Goal: Task Accomplishment & Management: Manage account settings

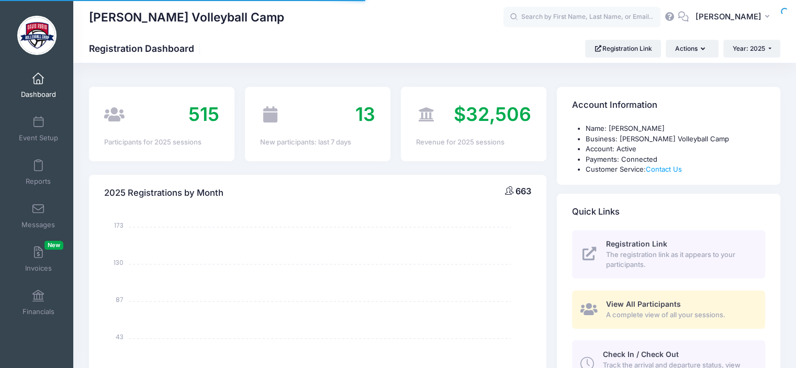
select select
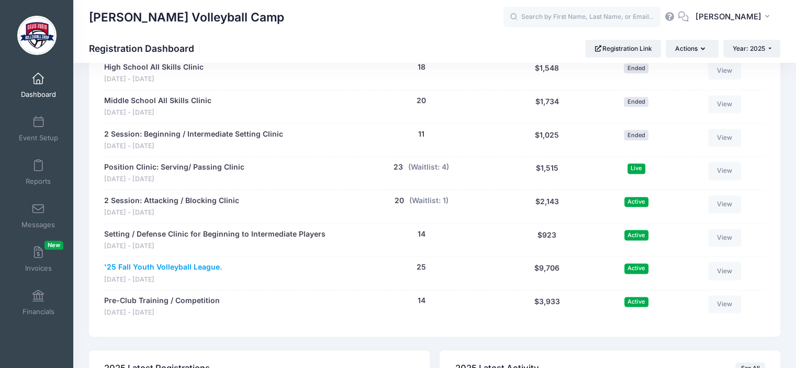
scroll to position [1344, 0]
click at [423, 166] on button "(Waitlist: 4)" at bounding box center [428, 167] width 41 height 11
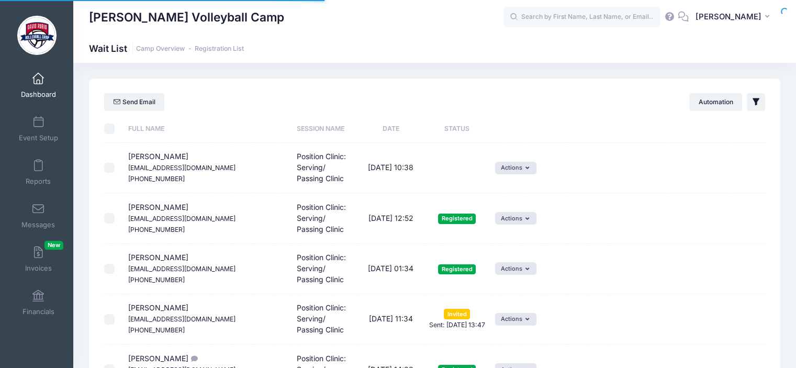
select select "50"
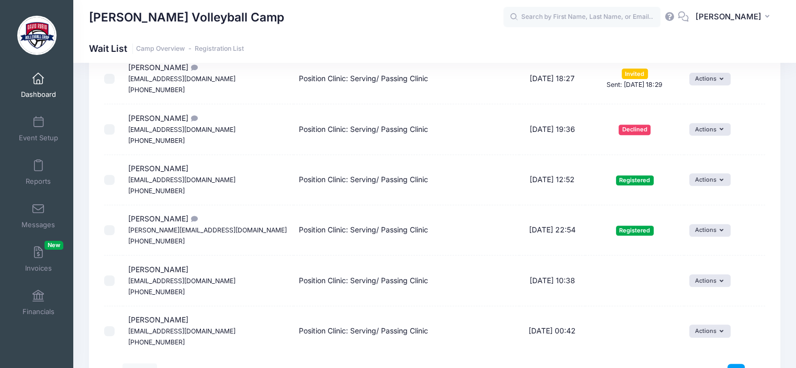
scroll to position [470, 0]
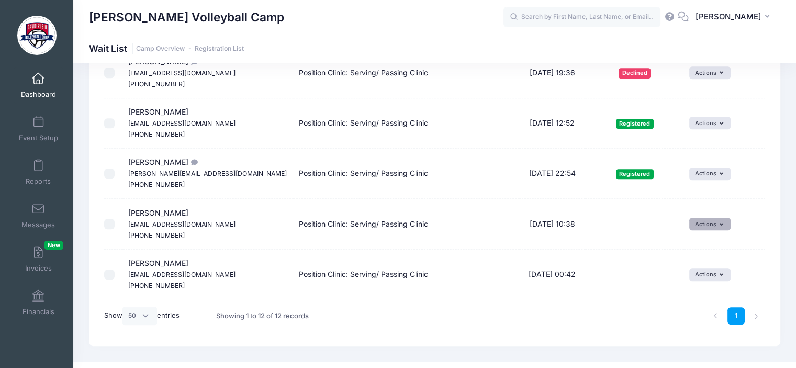
click at [714, 224] on button "Actions" at bounding box center [710, 224] width 41 height 13
click at [703, 242] on link "Invite" at bounding box center [698, 246] width 46 height 20
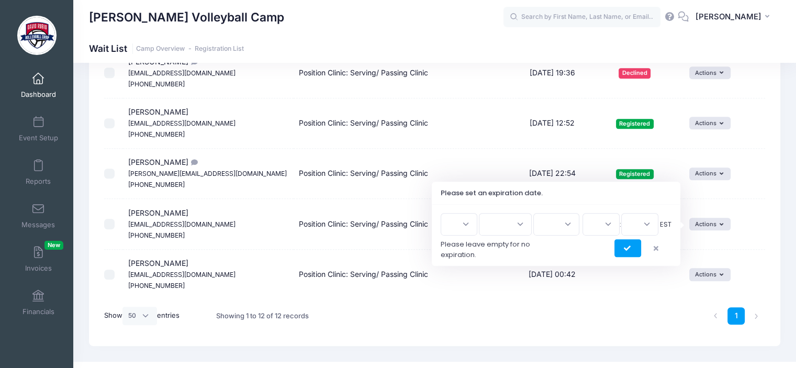
scroll to position [452, 0]
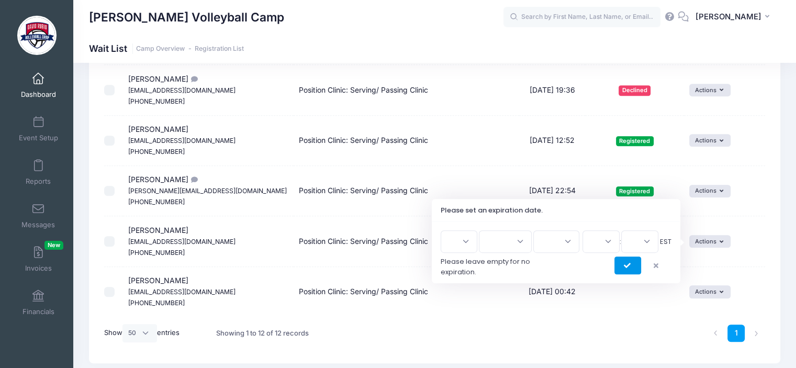
click at [635, 260] on button "submit" at bounding box center [628, 266] width 27 height 18
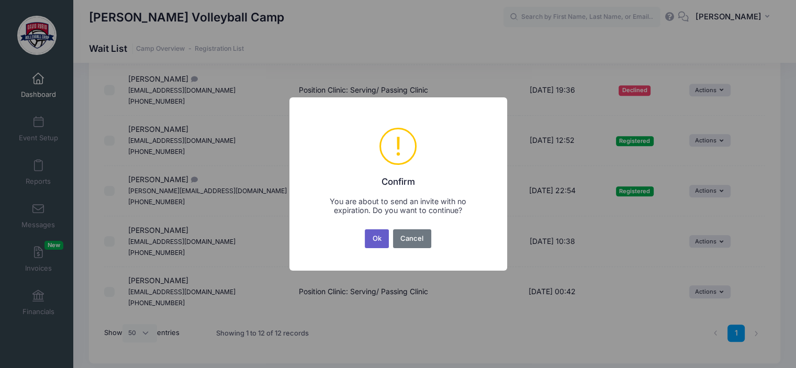
click at [381, 239] on button "Ok" at bounding box center [377, 238] width 24 height 19
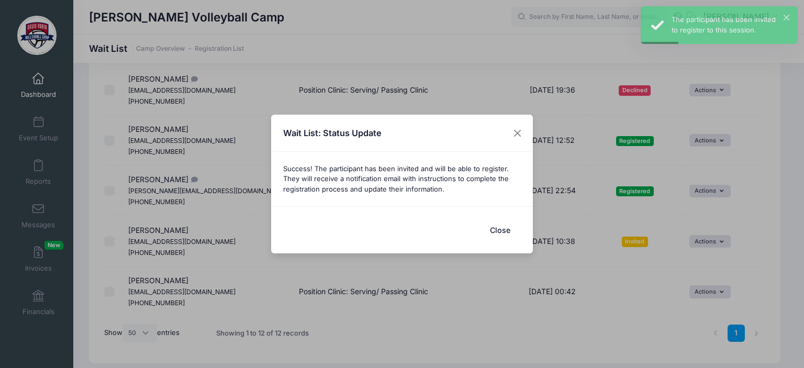
click at [504, 228] on button "Close" at bounding box center [500, 230] width 42 height 23
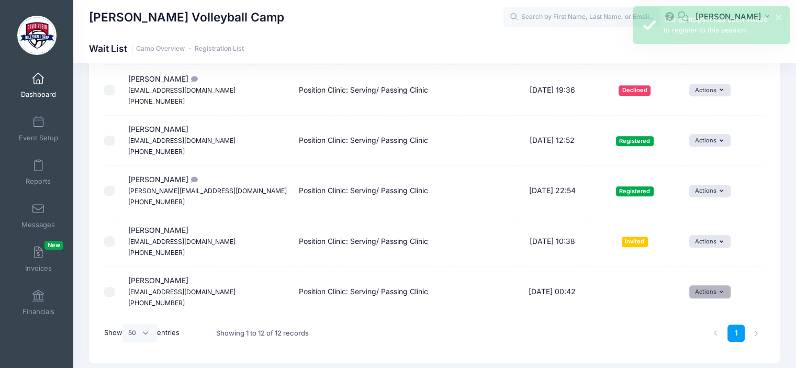
click at [710, 292] on button "Actions" at bounding box center [710, 291] width 41 height 13
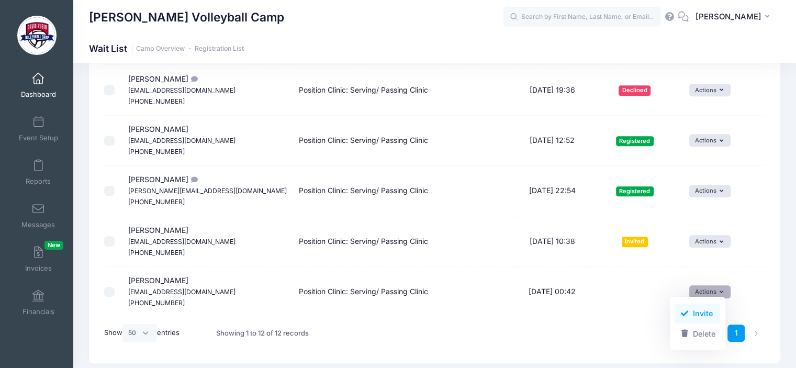
click at [697, 313] on link "Invite" at bounding box center [698, 314] width 46 height 20
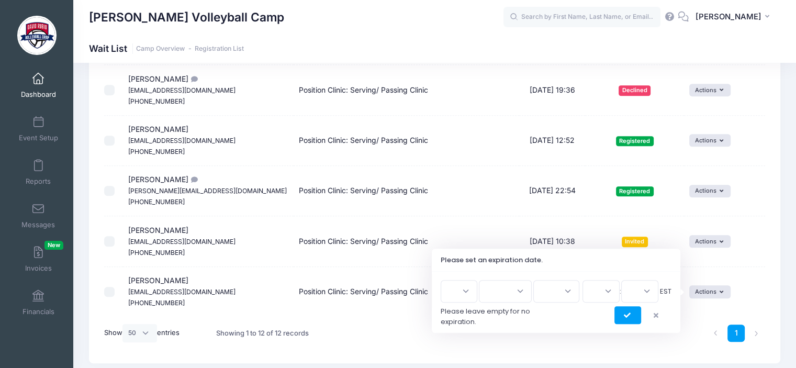
scroll to position [486, 0]
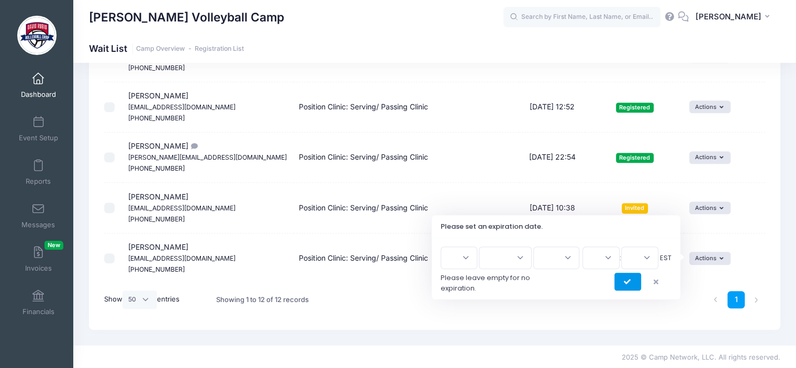
click at [627, 282] on icon "submit" at bounding box center [628, 282] width 8 height 0
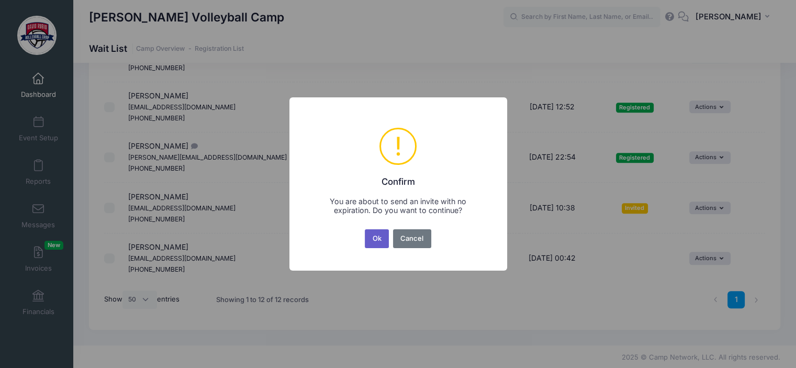
click at [371, 240] on button "Ok" at bounding box center [377, 238] width 24 height 19
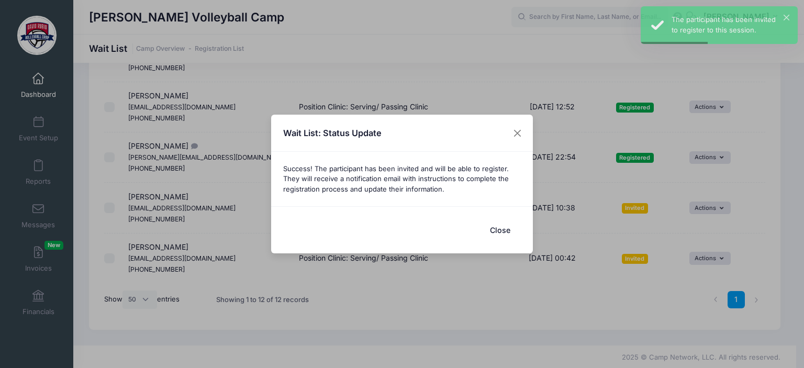
click at [502, 229] on button "Close" at bounding box center [500, 230] width 42 height 23
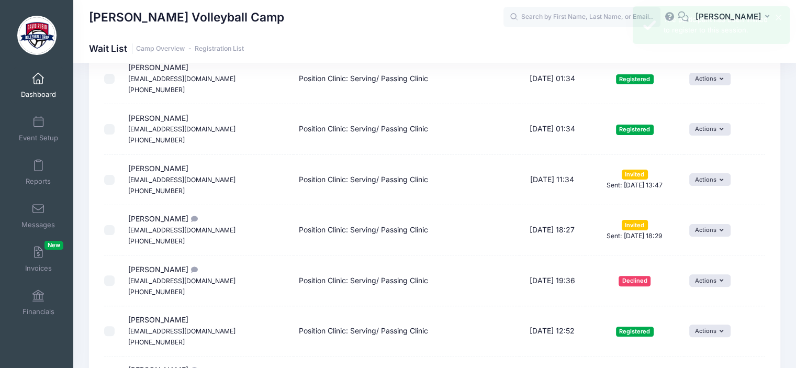
scroll to position [260, 0]
